Goal: Task Accomplishment & Management: Use online tool/utility

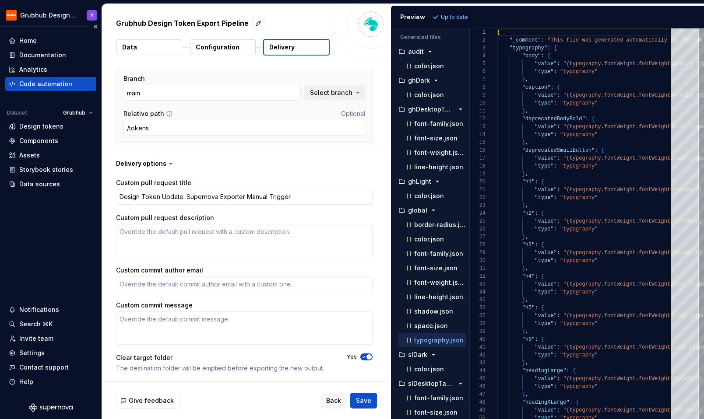
click at [57, 88] on div "Code automation" at bounding box center [50, 84] width 91 height 14
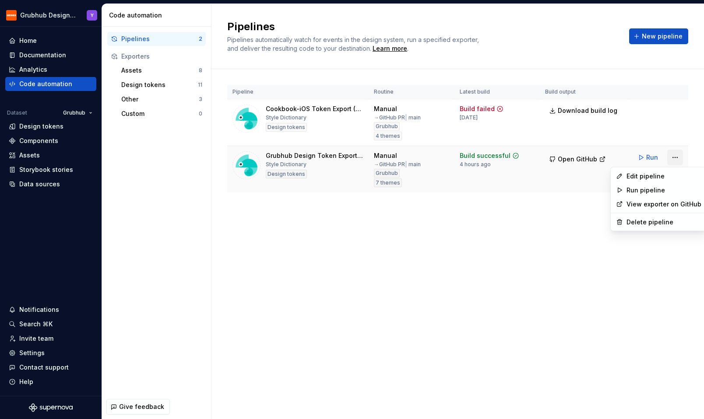
click at [680, 156] on html "Grubhub Design System Y Home Documentation Analytics Code automation Dataset Gr…" at bounding box center [352, 209] width 704 height 419
click at [635, 181] on div "Edit pipeline" at bounding box center [659, 176] width 92 height 14
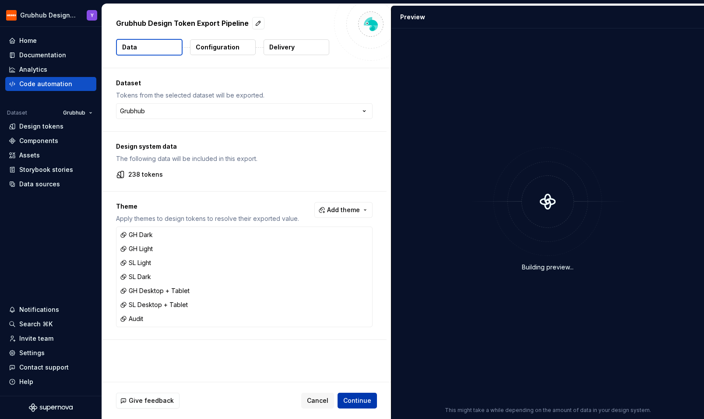
click at [359, 401] on span "Continue" at bounding box center [357, 401] width 28 height 9
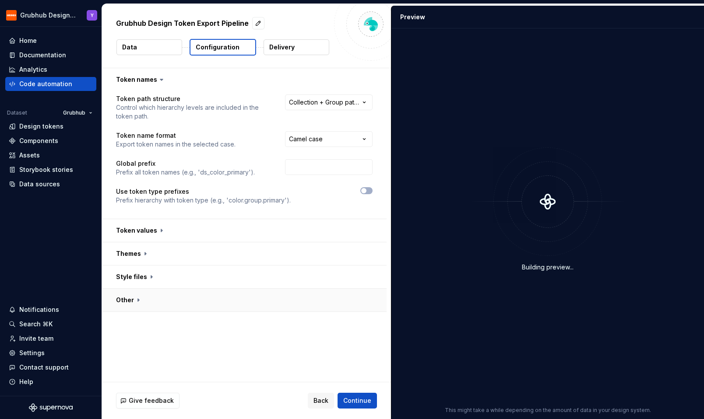
click at [145, 295] on button "button" at bounding box center [244, 300] width 285 height 23
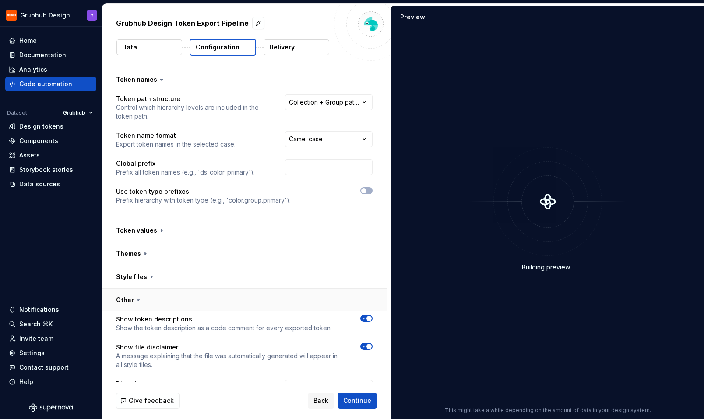
scroll to position [75, 0]
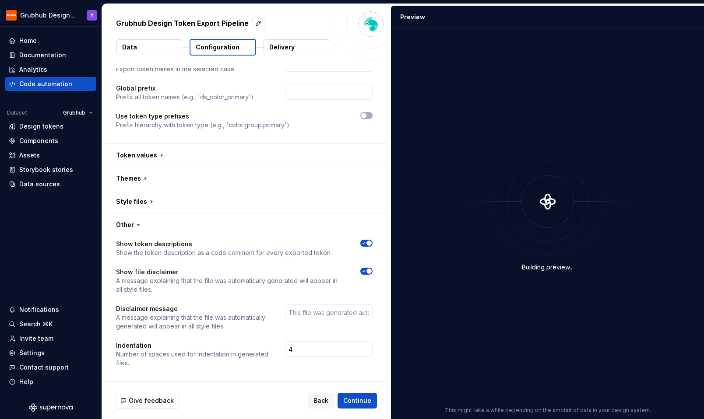
click at [359, 410] on div "Give feedback Back Continue" at bounding box center [246, 401] width 289 height 37
click at [359, 407] on button "Continue" at bounding box center [357, 401] width 39 height 16
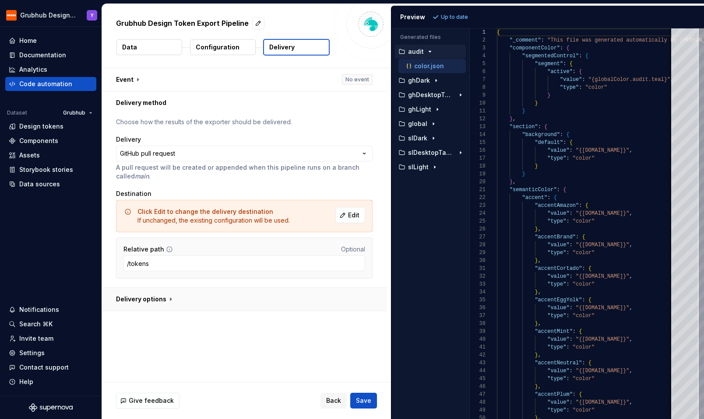
click at [144, 302] on button "button" at bounding box center [244, 299] width 285 height 23
type textarea "*"
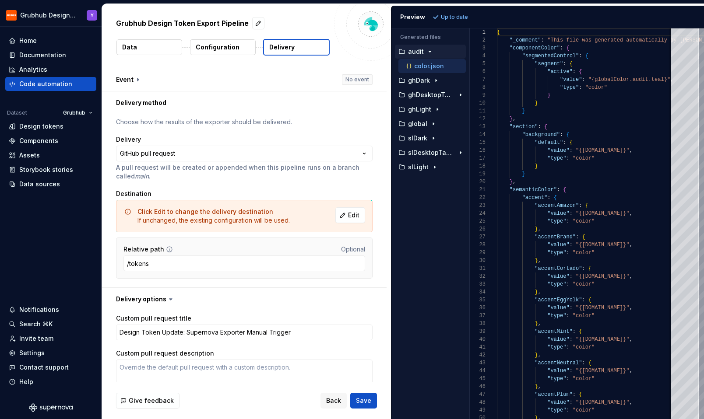
scroll to position [136, 0]
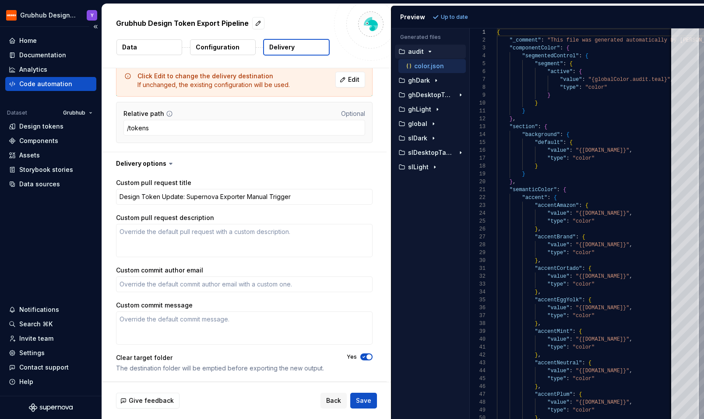
click at [46, 87] on div "Code automation" at bounding box center [45, 84] width 53 height 9
